Goal: Information Seeking & Learning: Learn about a topic

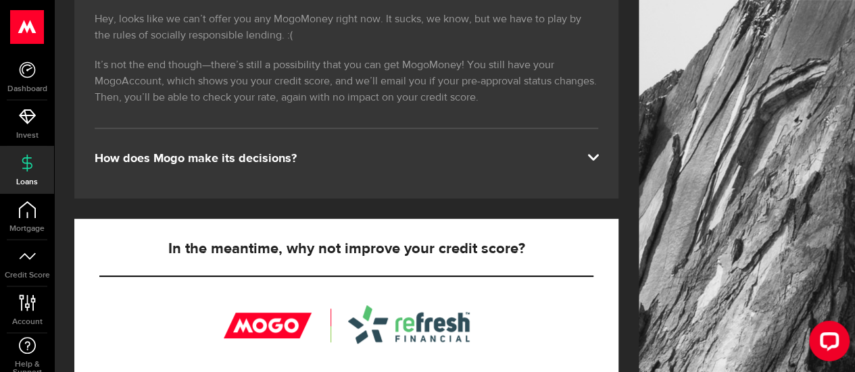
scroll to position [270, 0]
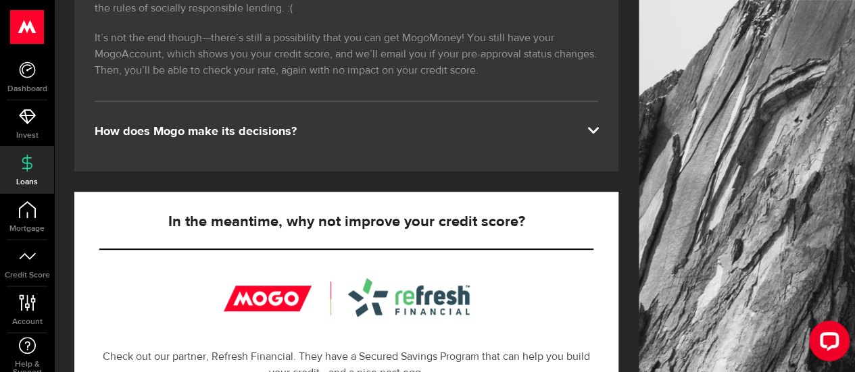
click at [243, 141] on div "Hey, looks like we can’t offer you any MogoMoney right now. It sucks, we know, …" at bounding box center [346, 67] width 544 height 210
click at [239, 133] on div "How does Mogo make its decisions?" at bounding box center [347, 132] width 504 height 16
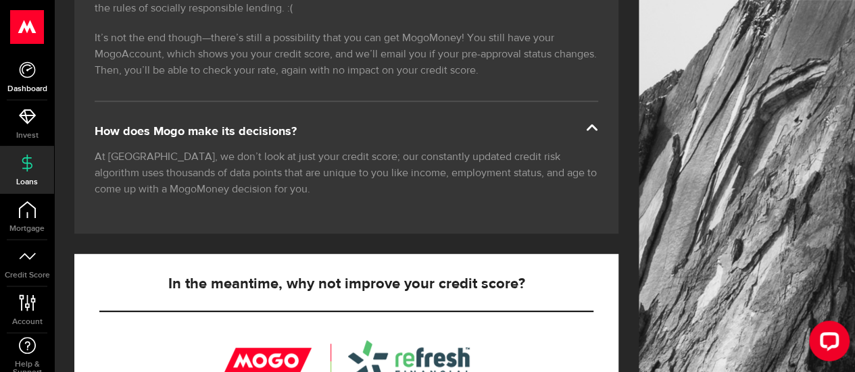
click at [20, 85] on span "Dashboard" at bounding box center [27, 89] width 54 height 8
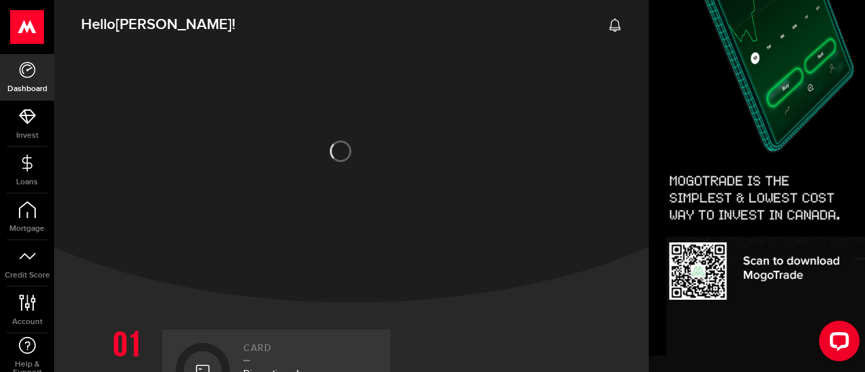
click at [343, 216] on div at bounding box center [351, 174] width 595 height 257
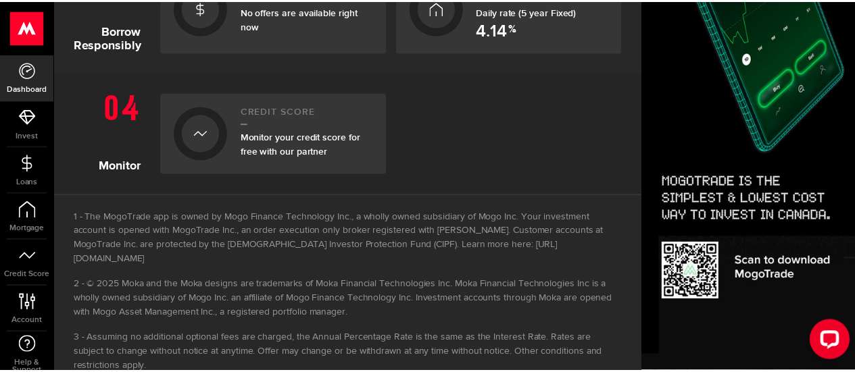
scroll to position [637, 0]
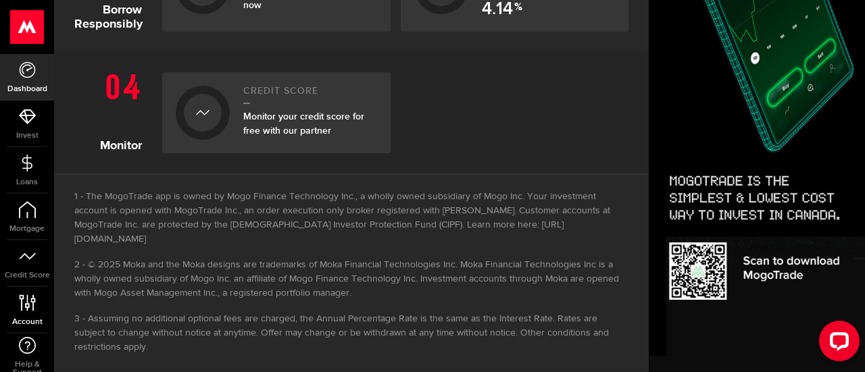
click at [38, 310] on link "Account Compte" at bounding box center [27, 310] width 54 height 46
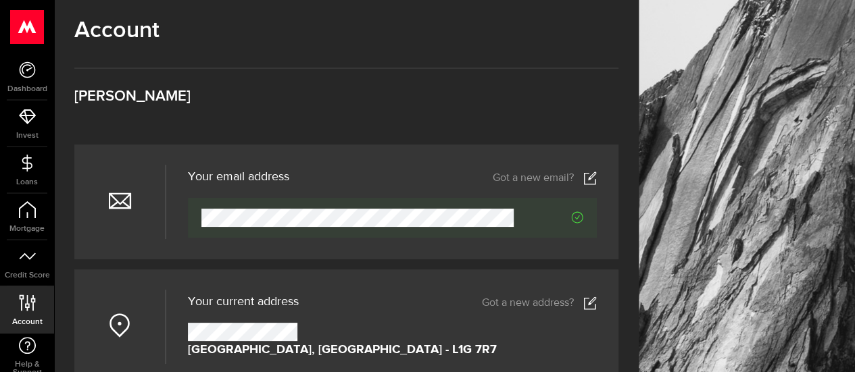
click at [425, 97] on h3 "[PERSON_NAME]" at bounding box center [346, 96] width 544 height 15
click at [445, 106] on div "Account Compte [PERSON_NAME]" at bounding box center [346, 81] width 544 height 128
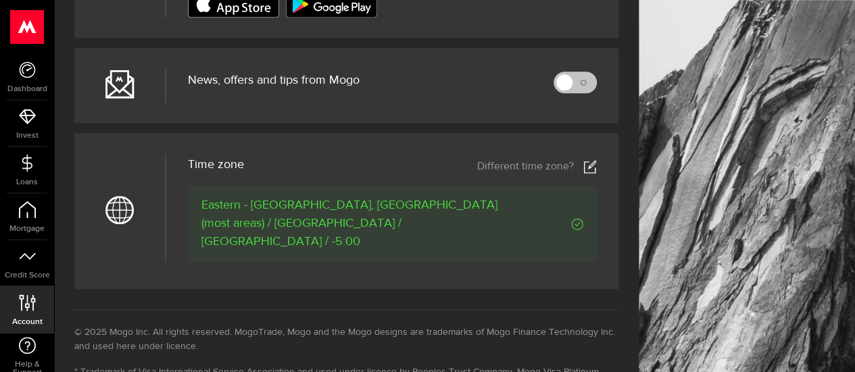
scroll to position [649, 0]
